Goal: Find contact information: Find contact information

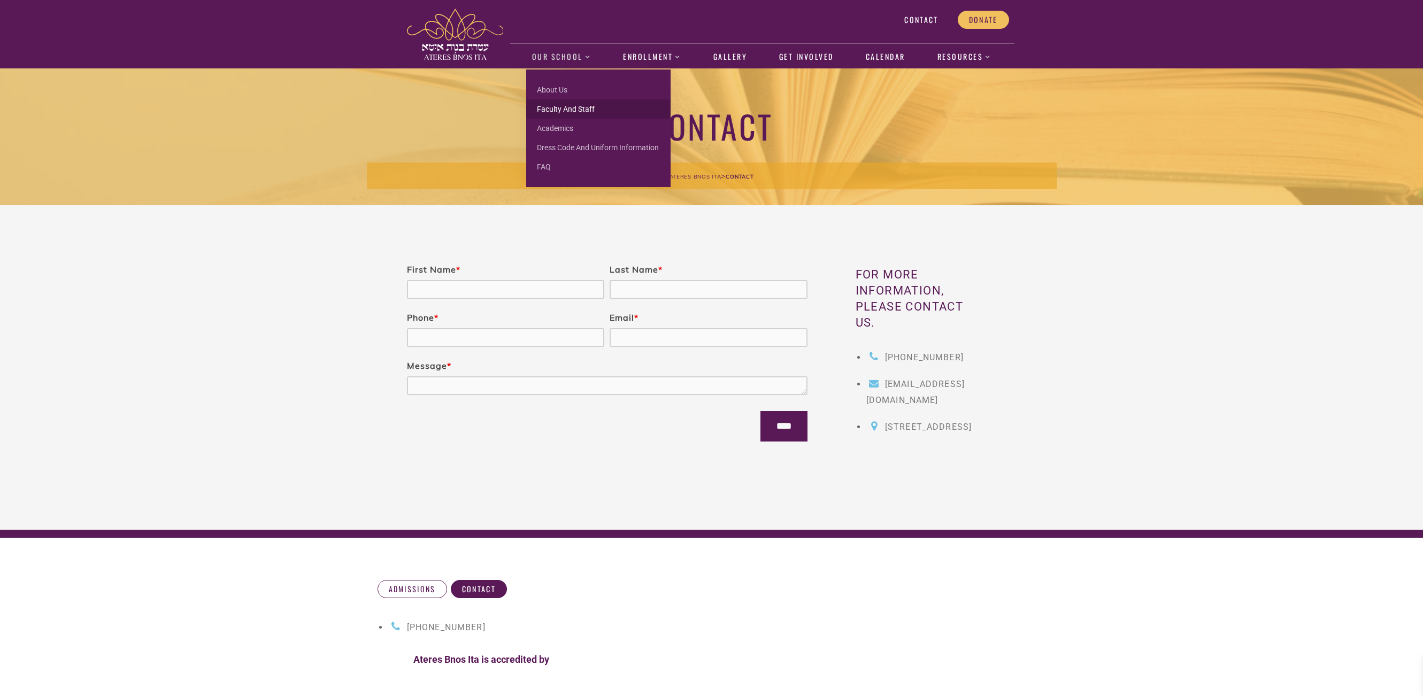
click at [560, 107] on link "Faculty and Staff" at bounding box center [598, 108] width 144 height 19
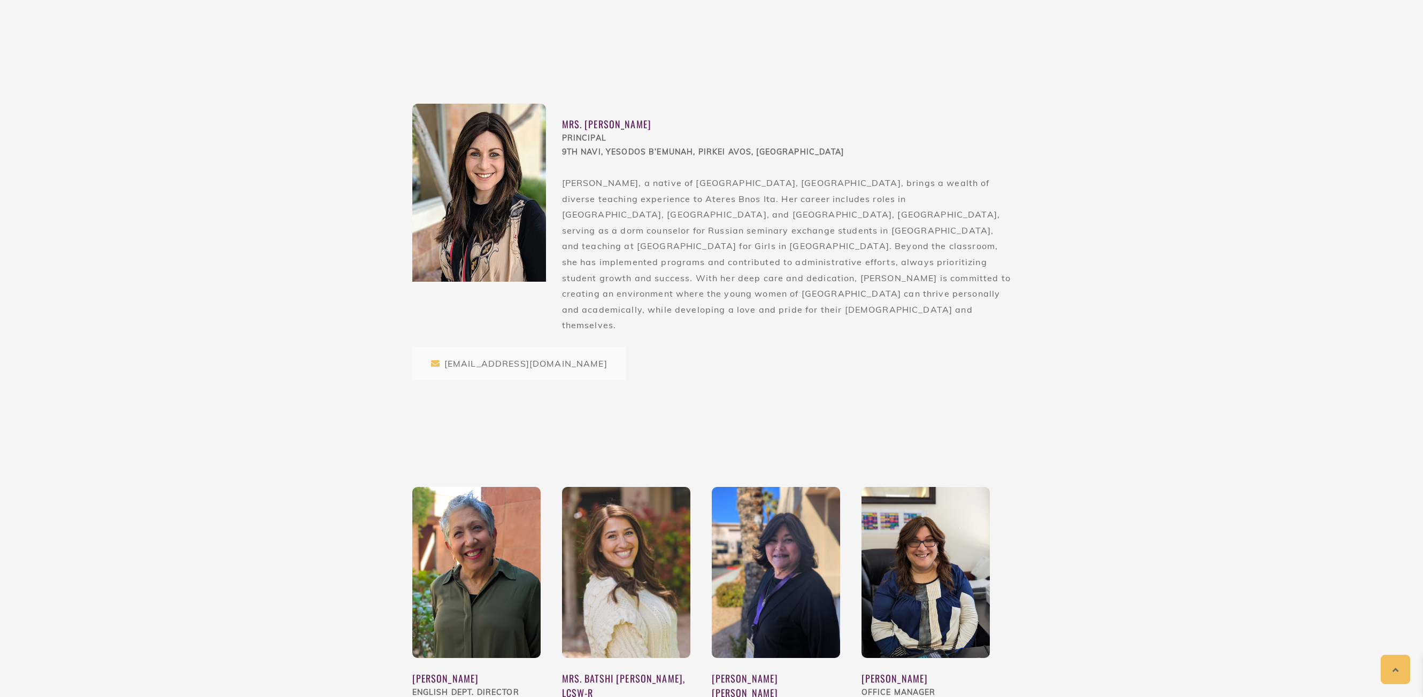
scroll to position [632, 0]
drag, startPoint x: 563, startPoint y: 122, endPoint x: 683, endPoint y: 139, distance: 121.5
click at [683, 139] on div "Mrs. [PERSON_NAME] PRINCIPAL 9th Navi, [PERSON_NAME], [PERSON_NAME], [PERSON_NA…" at bounding box center [786, 226] width 449 height 243
click at [609, 119] on div "Mrs. [PERSON_NAME]" at bounding box center [786, 125] width 449 height 14
click at [604, 121] on div "Mrs. [PERSON_NAME]" at bounding box center [786, 125] width 449 height 14
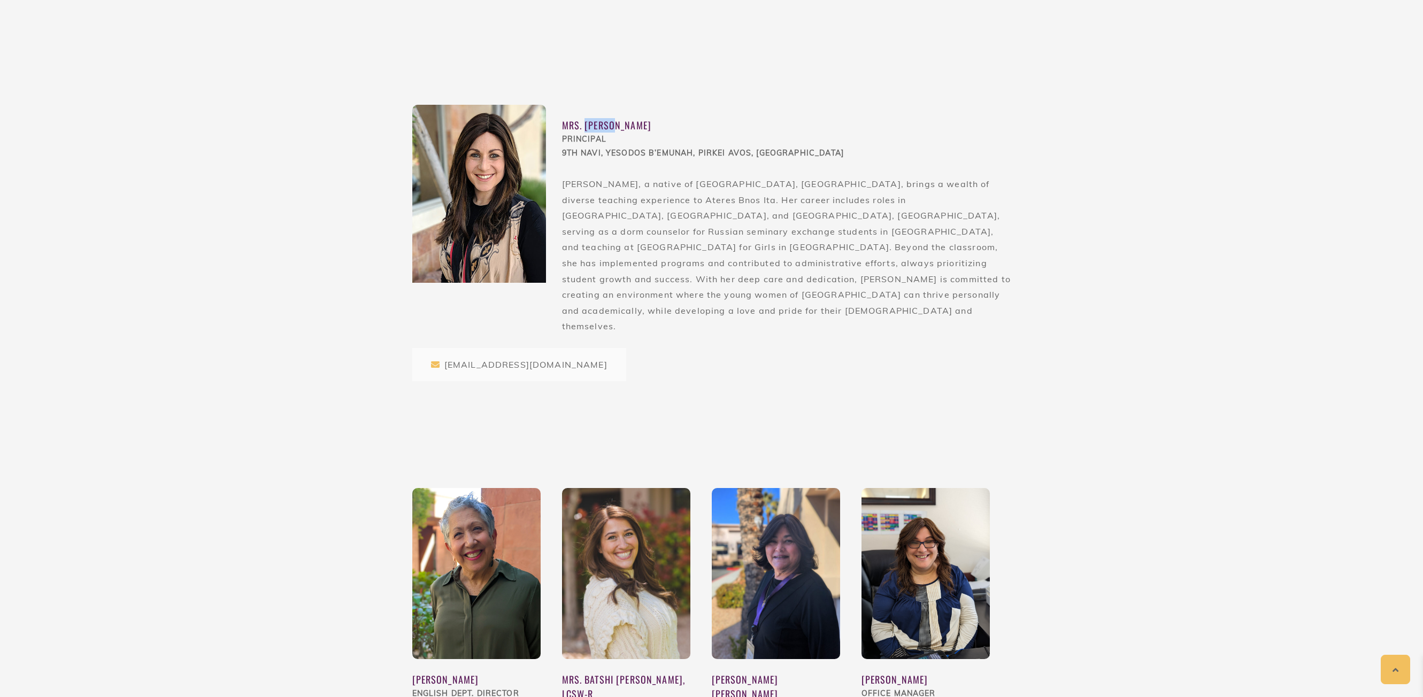
click at [604, 121] on div "Mrs. [PERSON_NAME]" at bounding box center [786, 125] width 449 height 14
copy div "Mrs. [PERSON_NAME]"
click at [493, 348] on div "[EMAIL_ADDRESS][DOMAIN_NAME]" at bounding box center [519, 364] width 214 height 33
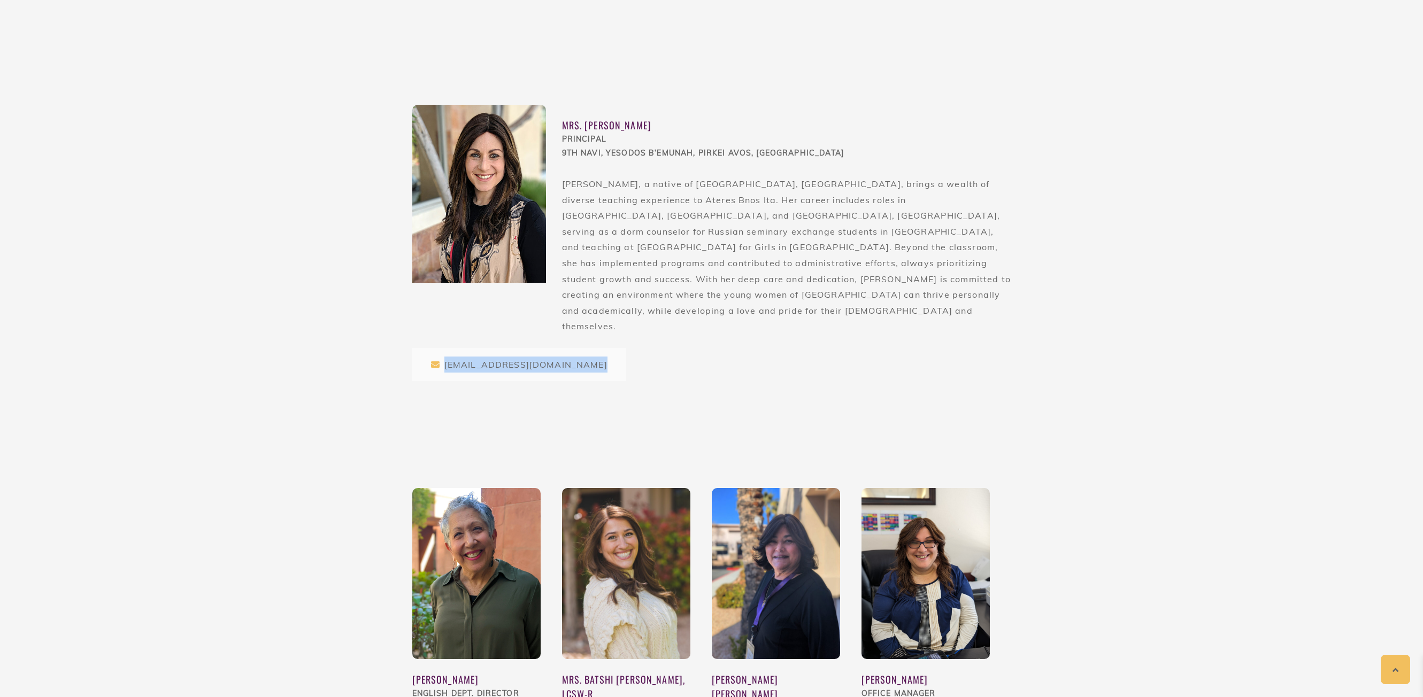
click at [493, 348] on div "[EMAIL_ADDRESS][DOMAIN_NAME]" at bounding box center [519, 364] width 214 height 33
drag, startPoint x: 495, startPoint y: 336, endPoint x: 498, endPoint y: 332, distance: 6.1
click at [498, 348] on div "[EMAIL_ADDRESS][DOMAIN_NAME]" at bounding box center [519, 364] width 214 height 33
click at [514, 348] on div "[EMAIL_ADDRESS][DOMAIN_NAME]" at bounding box center [519, 364] width 214 height 33
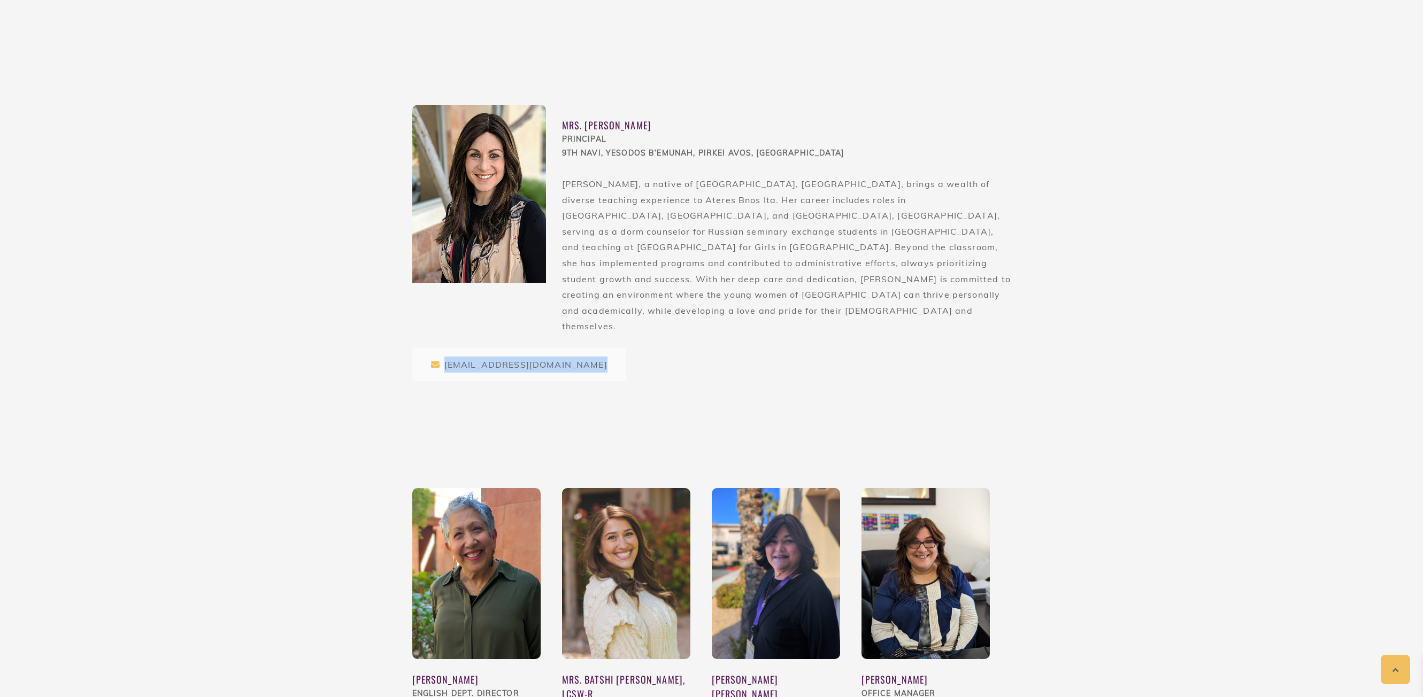
click at [514, 348] on div "[EMAIL_ADDRESS][DOMAIN_NAME]" at bounding box center [519, 364] width 214 height 33
copy div "[EMAIL_ADDRESS][DOMAIN_NAME]"
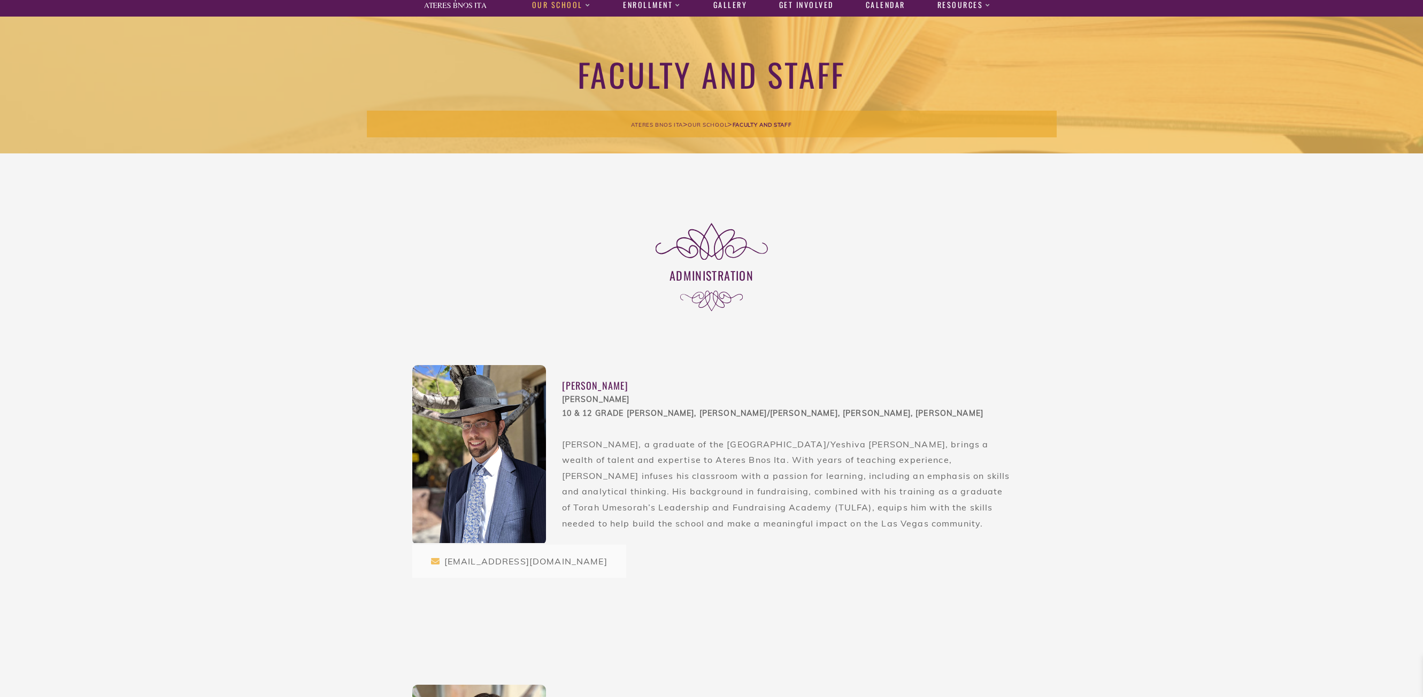
scroll to position [0, 0]
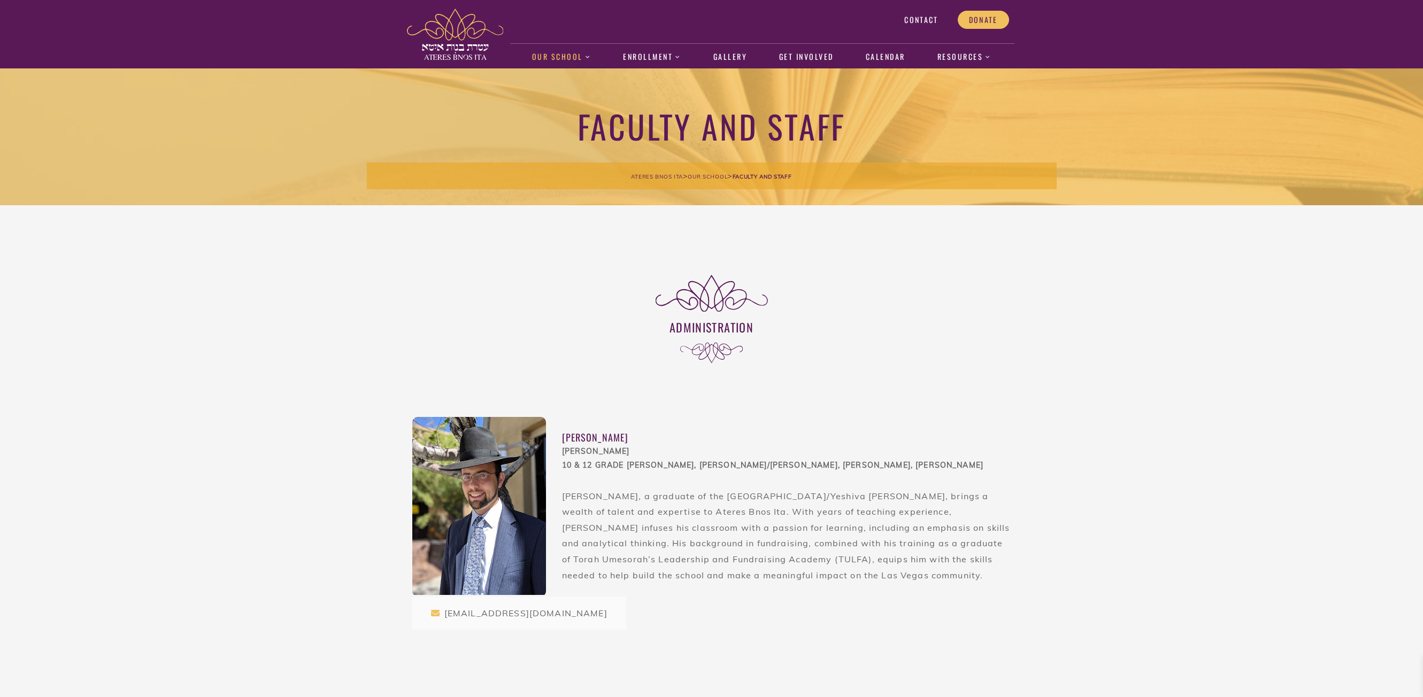
click at [924, 22] on span "Contact" at bounding box center [921, 20] width 34 height 10
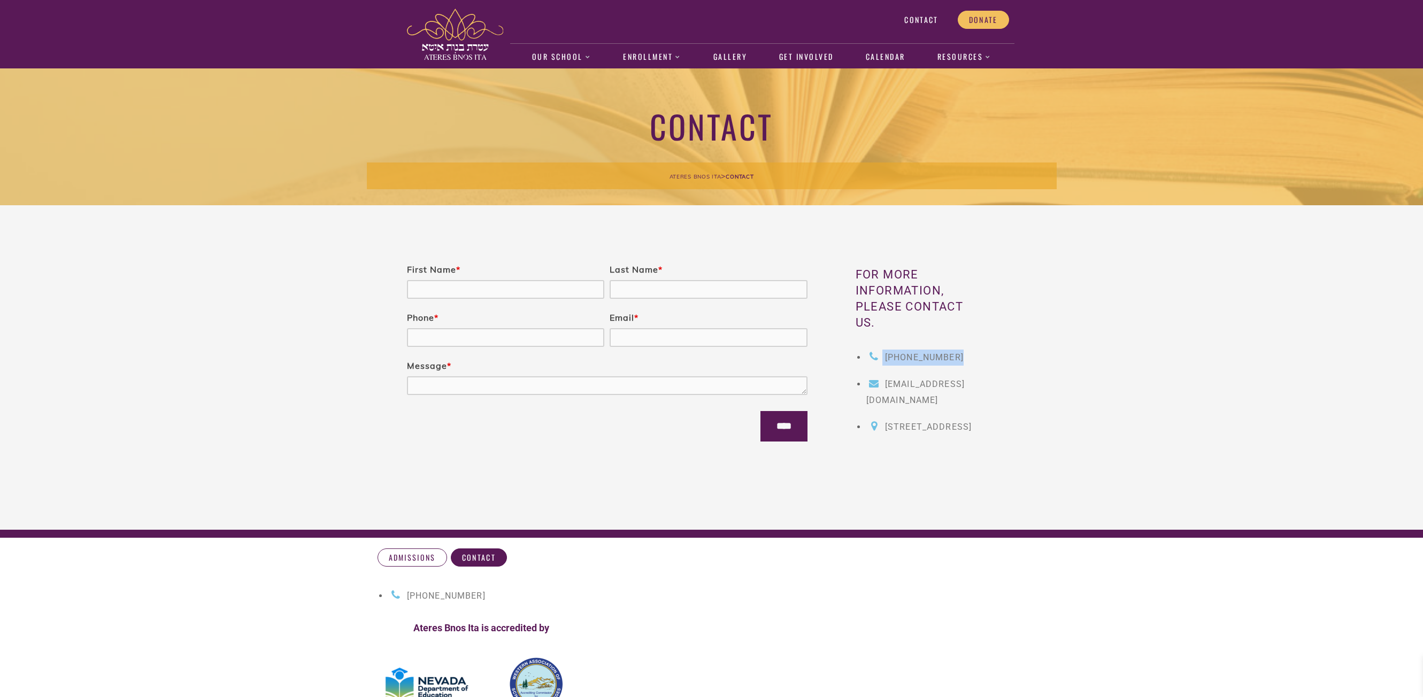
drag, startPoint x: 968, startPoint y: 358, endPoint x: 882, endPoint y: 345, distance: 87.0
click at [882, 345] on div "For more information, please contact us. (305) 494-2012 sschwartz@atereslv.org …" at bounding box center [912, 360] width 209 height 186
click at [810, 372] on div "For more information, please contact us. (305) 494-2012 sschwartz@atereslv.org …" at bounding box center [912, 360] width 209 height 186
drag, startPoint x: 848, startPoint y: 356, endPoint x: 971, endPoint y: 361, distance: 122.6
click at [971, 361] on div "For more information, please contact us. (305) 494-2012 sschwartz@atereslv.org …" at bounding box center [912, 360] width 209 height 186
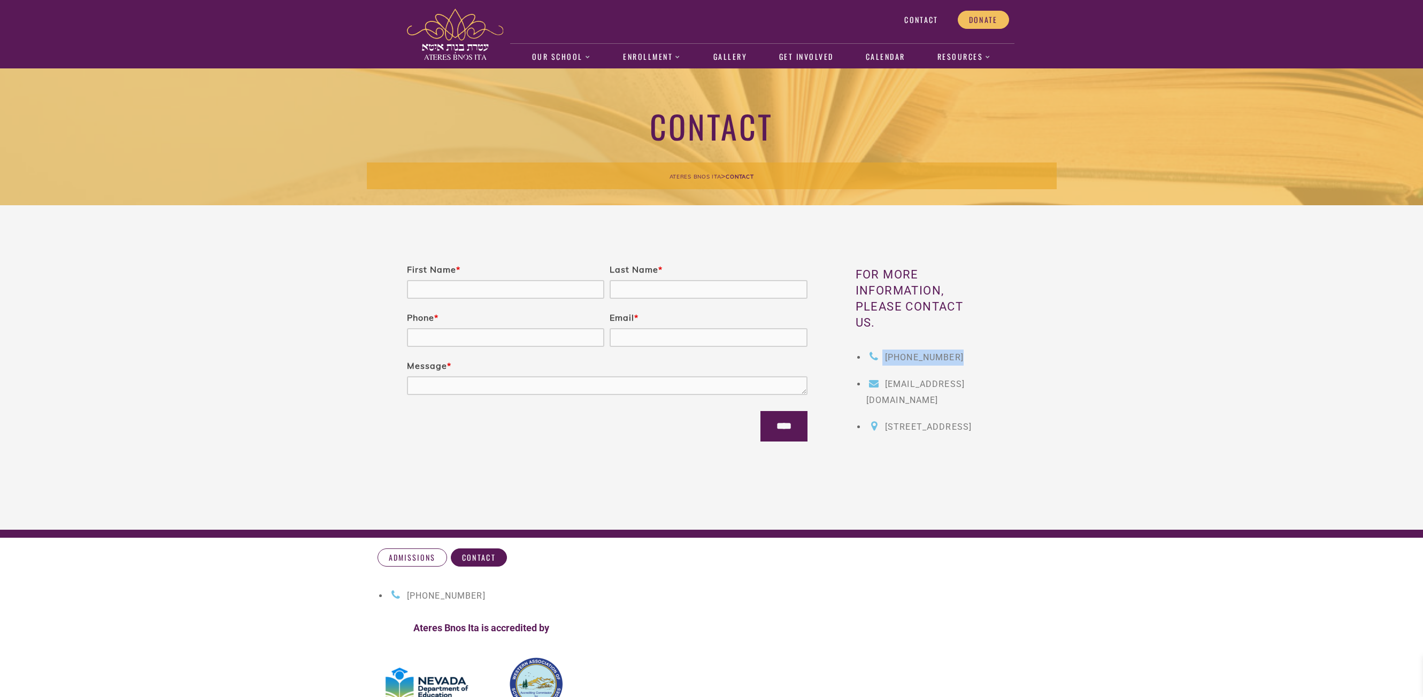
copy link "[PHONE_NUMBER]"
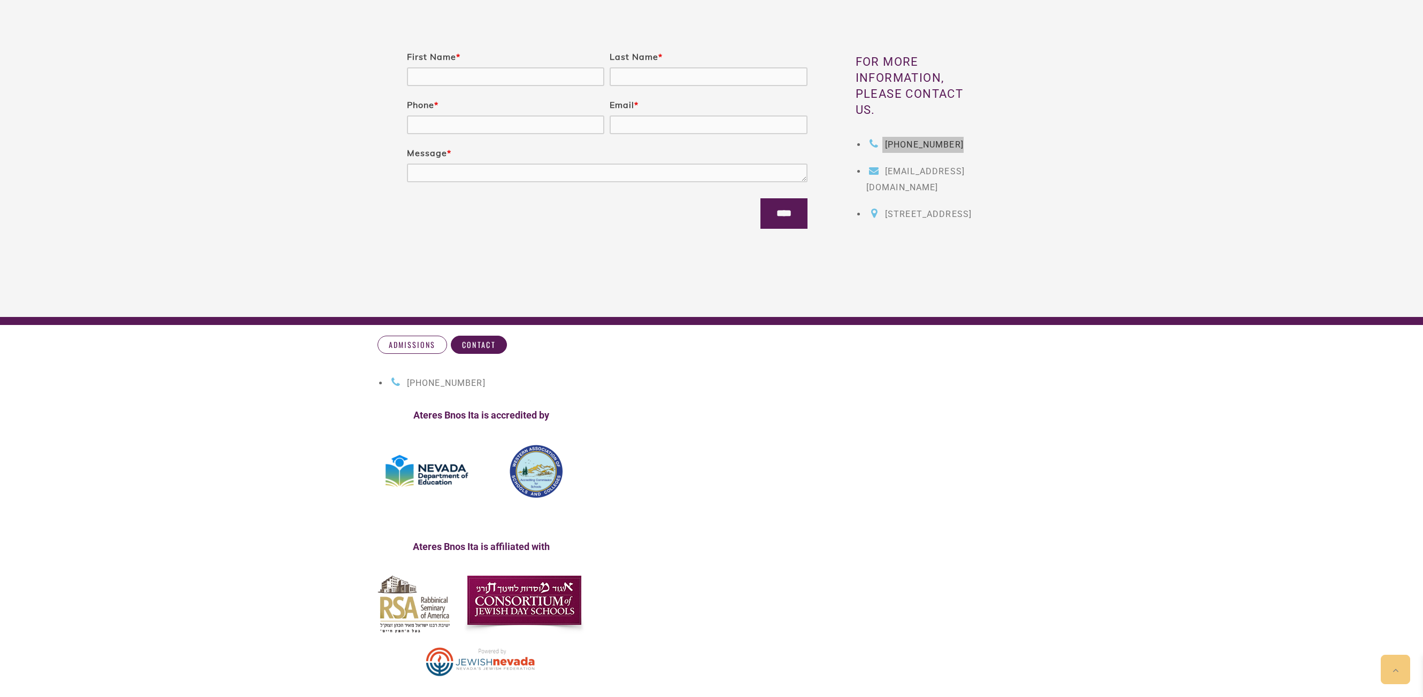
scroll to position [214, 0]
